Goal: Task Accomplishment & Management: Manage account settings

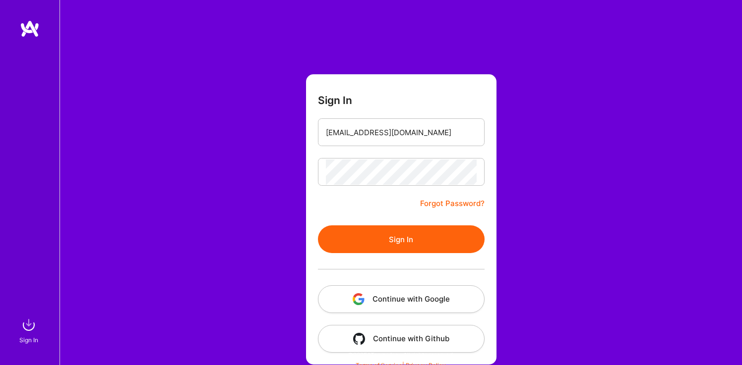
click at [370, 139] on input "[EMAIL_ADDRESS][DOMAIN_NAME]" at bounding box center [401, 132] width 151 height 25
click at [322, 123] on div "[EMAIL_ADDRESS][DOMAIN_NAME]" at bounding box center [401, 132] width 167 height 28
click at [337, 130] on input "[EMAIL_ADDRESS][DOMAIN_NAME]" at bounding box center [401, 132] width 151 height 25
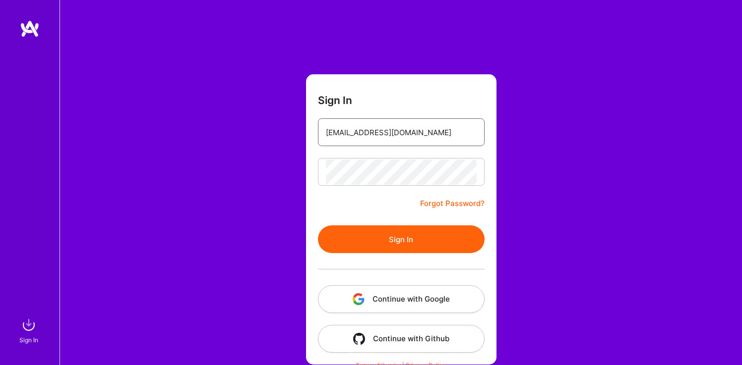
click at [337, 130] on input "[EMAIL_ADDRESS][DOMAIN_NAME]" at bounding box center [401, 132] width 151 height 25
click at [318, 130] on div "[EMAIL_ADDRESS][DOMAIN_NAME]" at bounding box center [401, 132] width 167 height 28
click at [279, 140] on div "Sign In [EMAIL_ADDRESS][DOMAIN_NAME] Forgot Password? Sign In Continue with Goo…" at bounding box center [400, 186] width 682 height 372
click at [403, 134] on input "[EMAIL_ADDRESS][DOMAIN_NAME]" at bounding box center [401, 132] width 151 height 25
click at [334, 129] on input "[EMAIL_ADDRESS][DOMAIN_NAME]" at bounding box center [401, 132] width 151 height 25
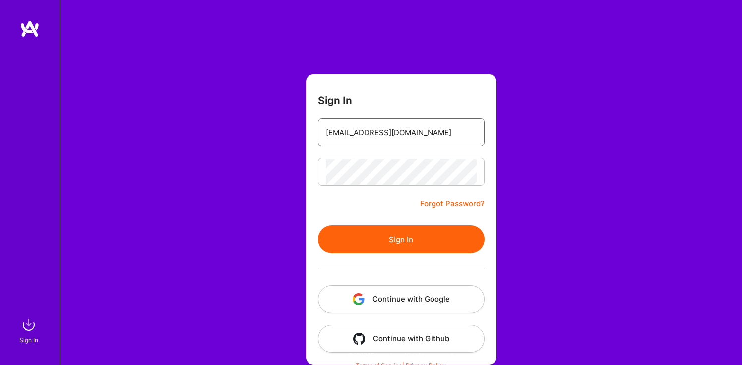
click at [334, 129] on input "[EMAIL_ADDRESS][DOMAIN_NAME]" at bounding box center [401, 132] width 151 height 25
click at [361, 133] on input "[EMAIL_ADDRESS][DOMAIN_NAME]" at bounding box center [401, 132] width 151 height 25
click at [365, 133] on input "[DOMAIN_NAME]" at bounding box center [401, 132] width 151 height 25
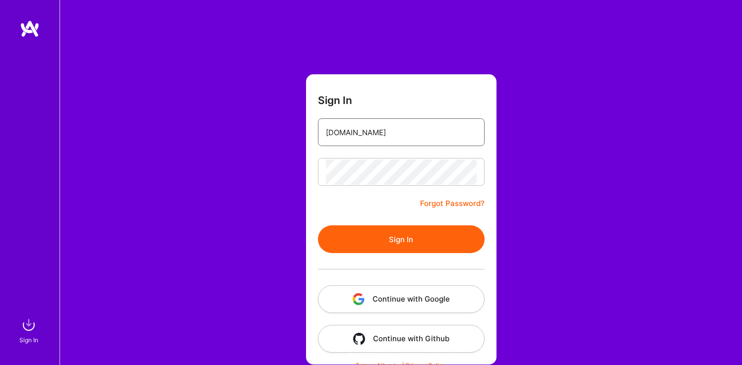
type input ".com"
click at [368, 132] on input ".com" at bounding box center [401, 132] width 151 height 25
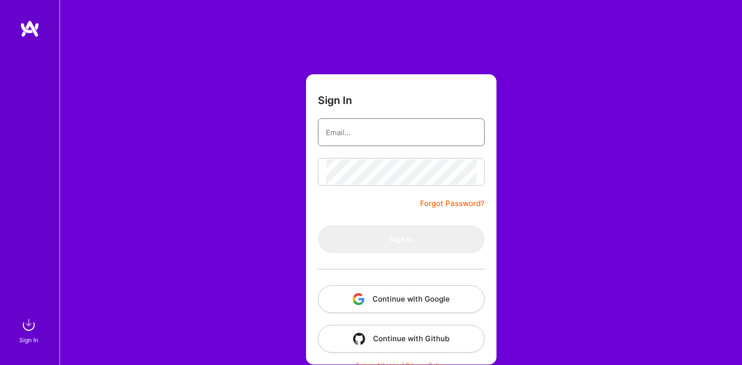
type input "[EMAIL_ADDRESS][DOMAIN_NAME]"
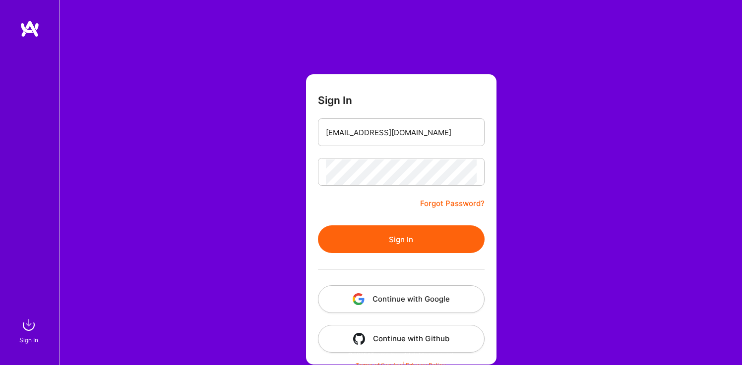
click at [384, 232] on button "Sign In" at bounding box center [401, 240] width 167 height 28
